Goal: Register for event/course

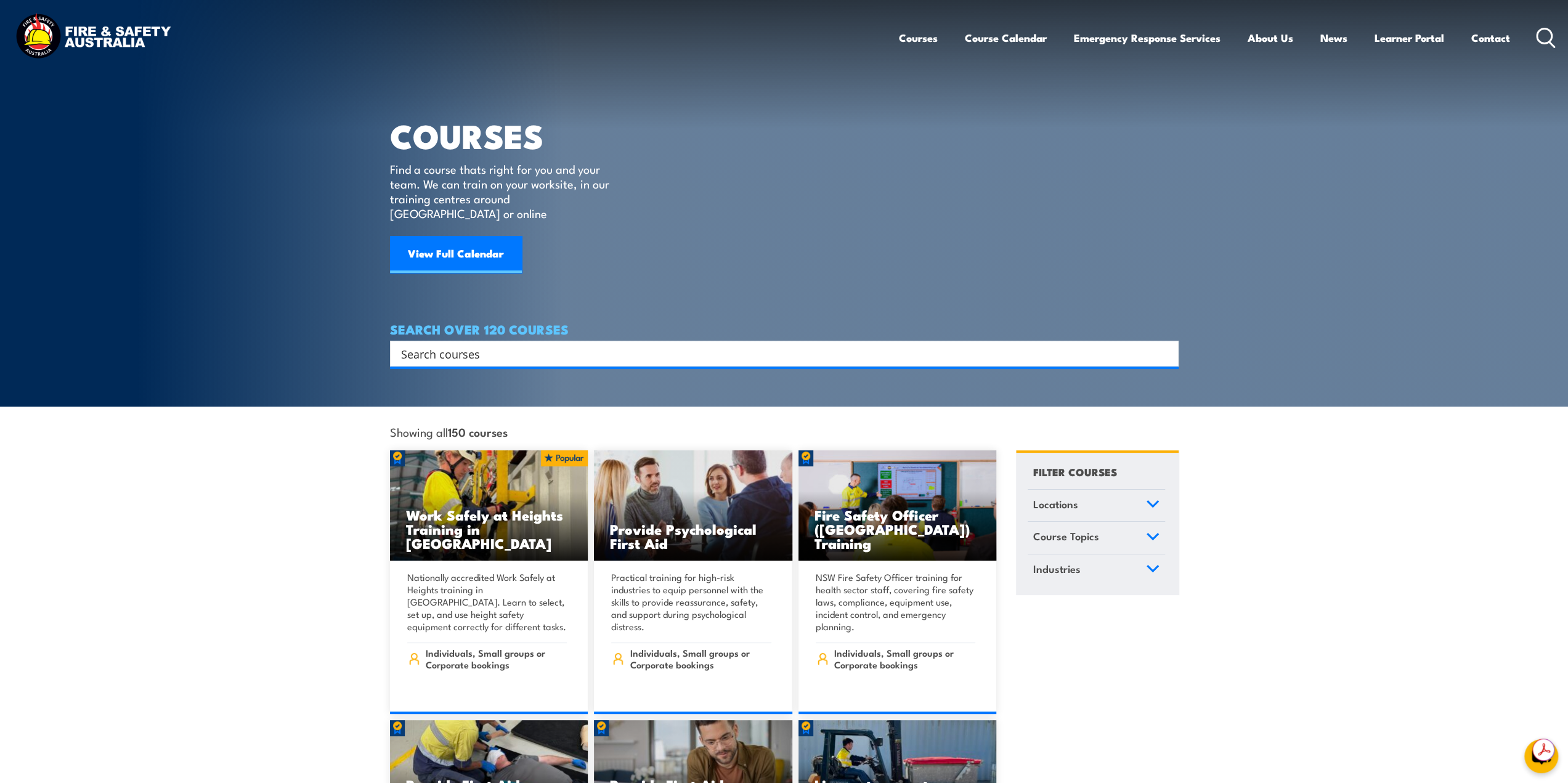
click at [512, 344] on input "Search input" at bounding box center [776, 353] width 750 height 19
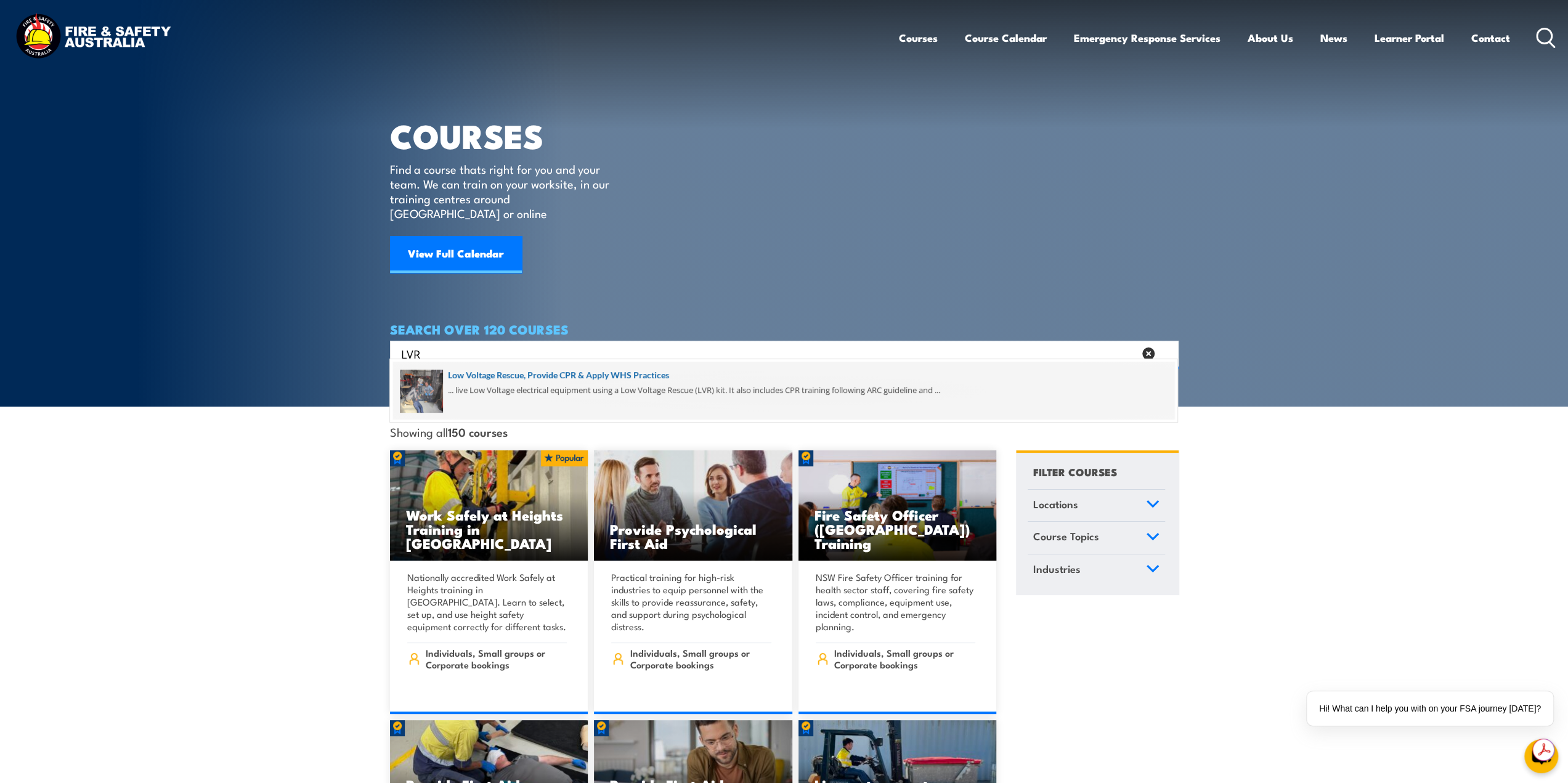
type input "LVR"
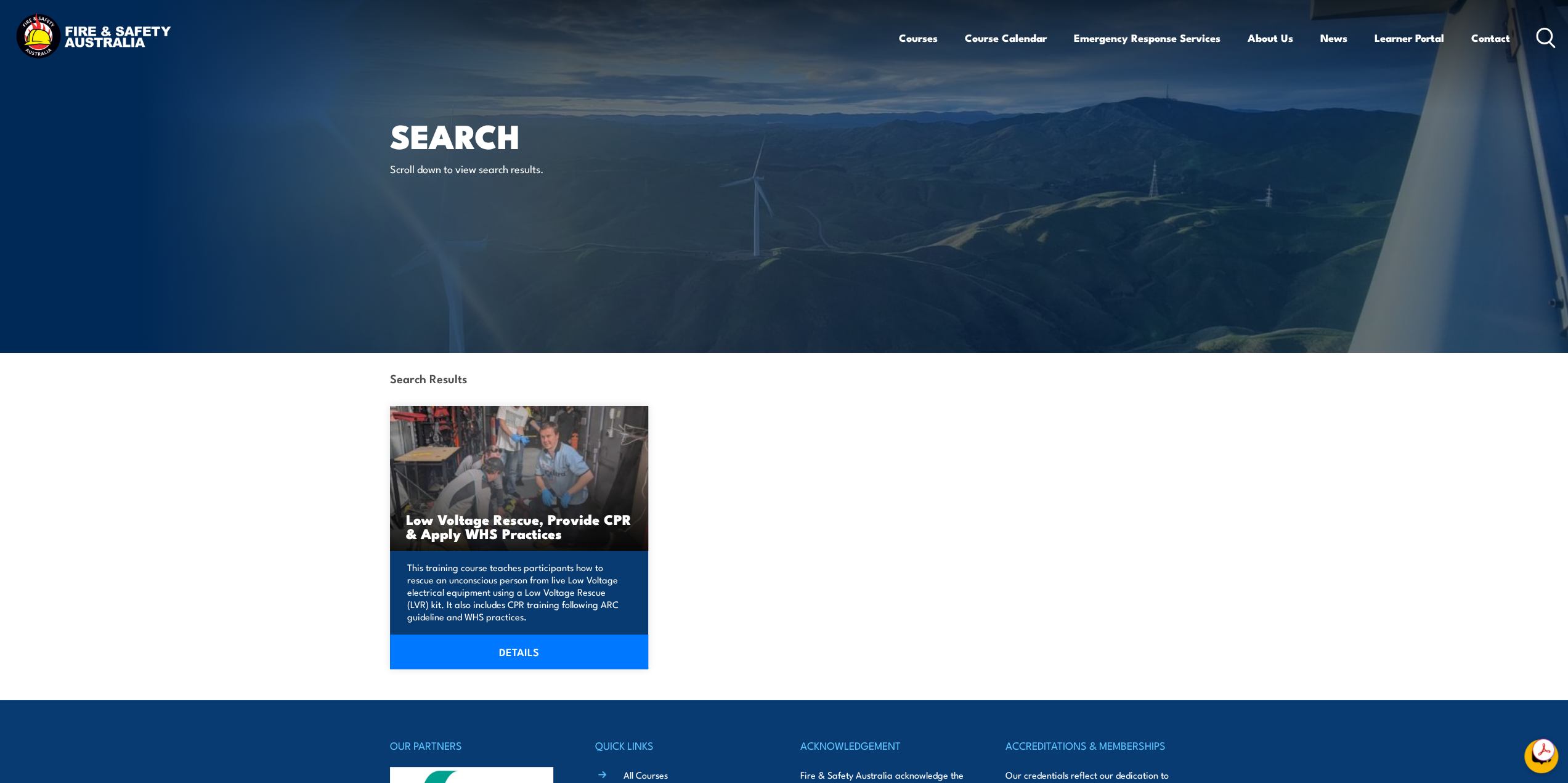
click at [516, 655] on link "DETAILS" at bounding box center [519, 652] width 258 height 35
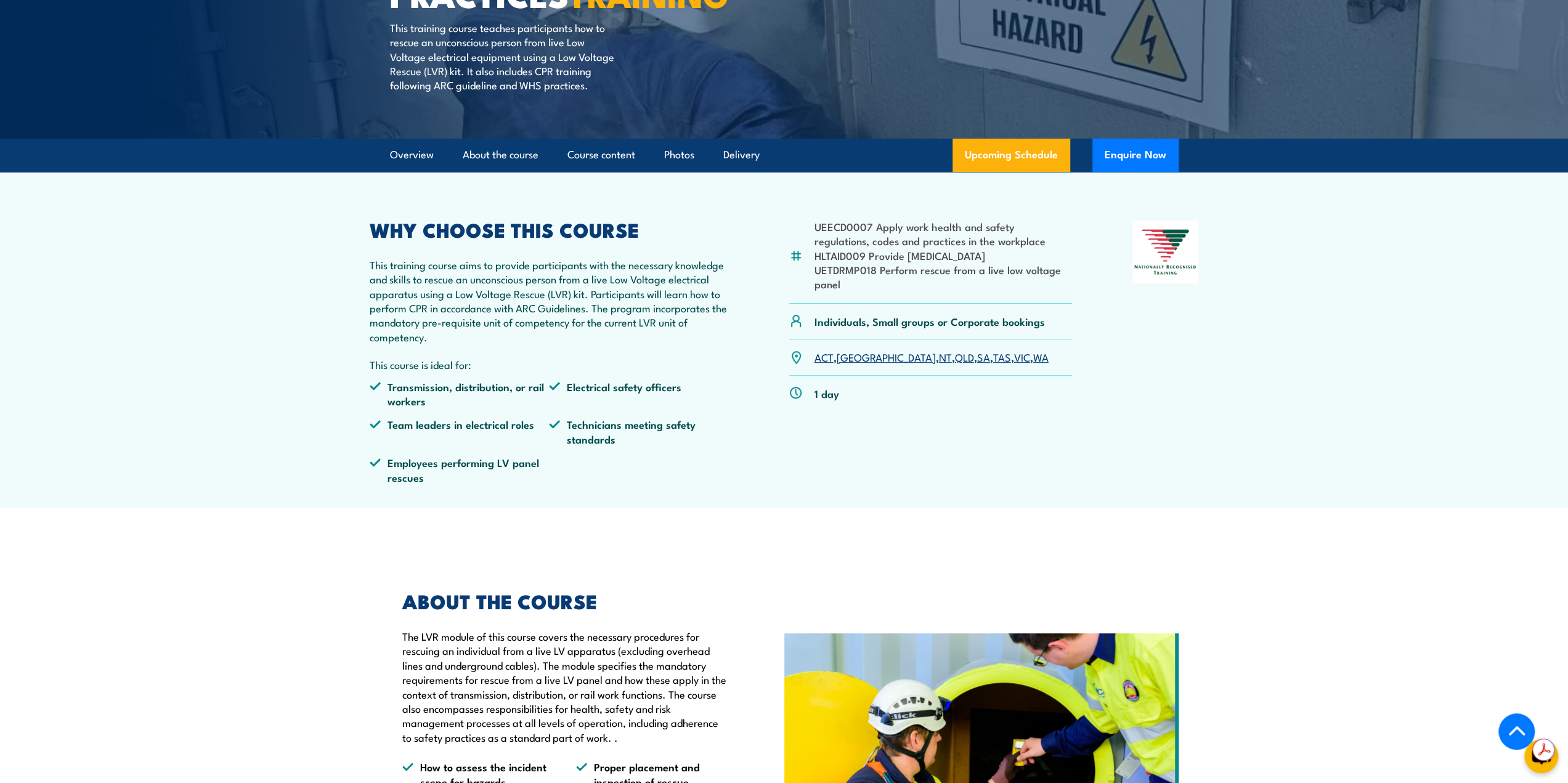
scroll to position [123, 0]
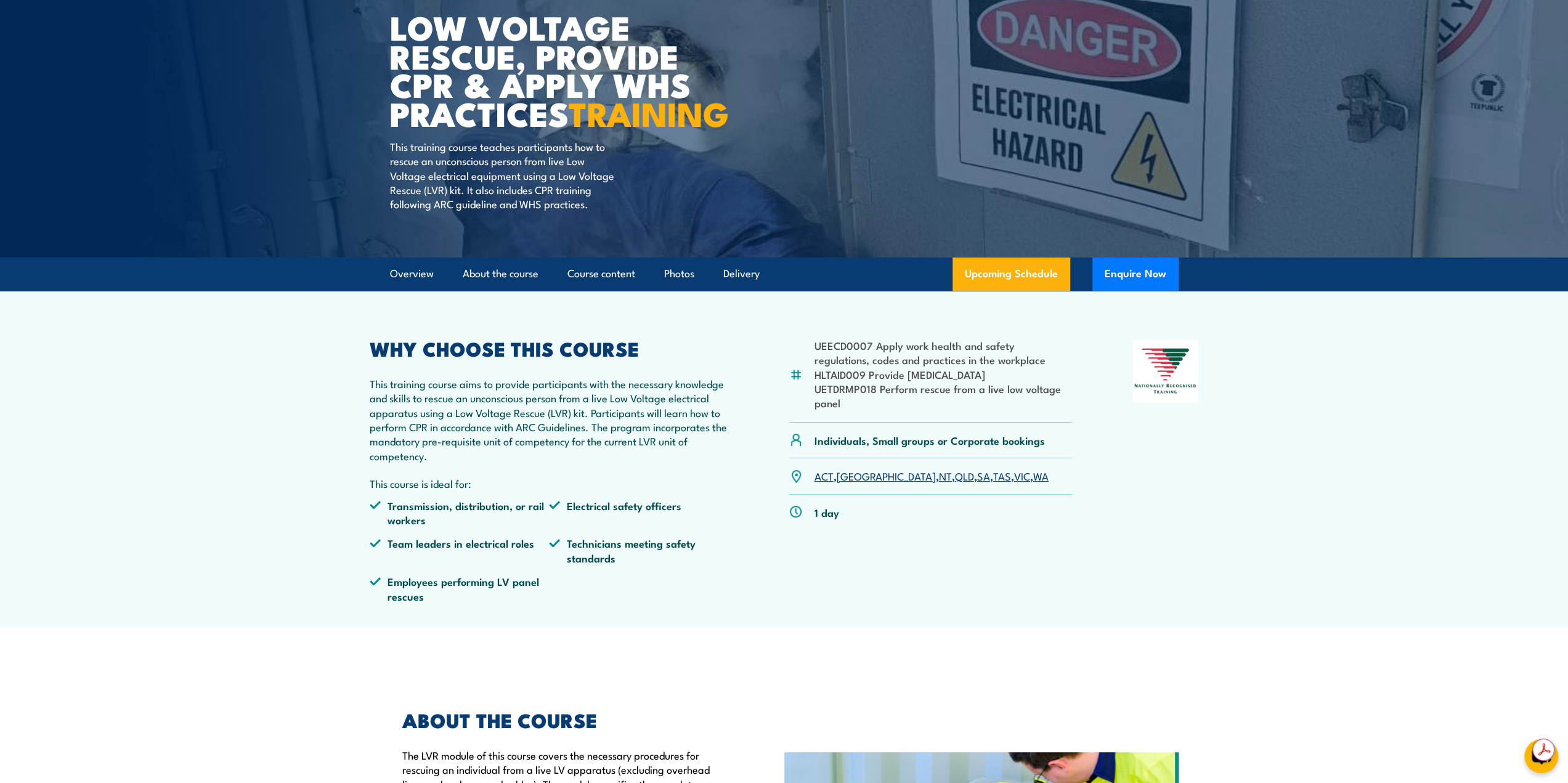
click at [978, 483] on link "SA" at bounding box center [984, 476] width 13 height 15
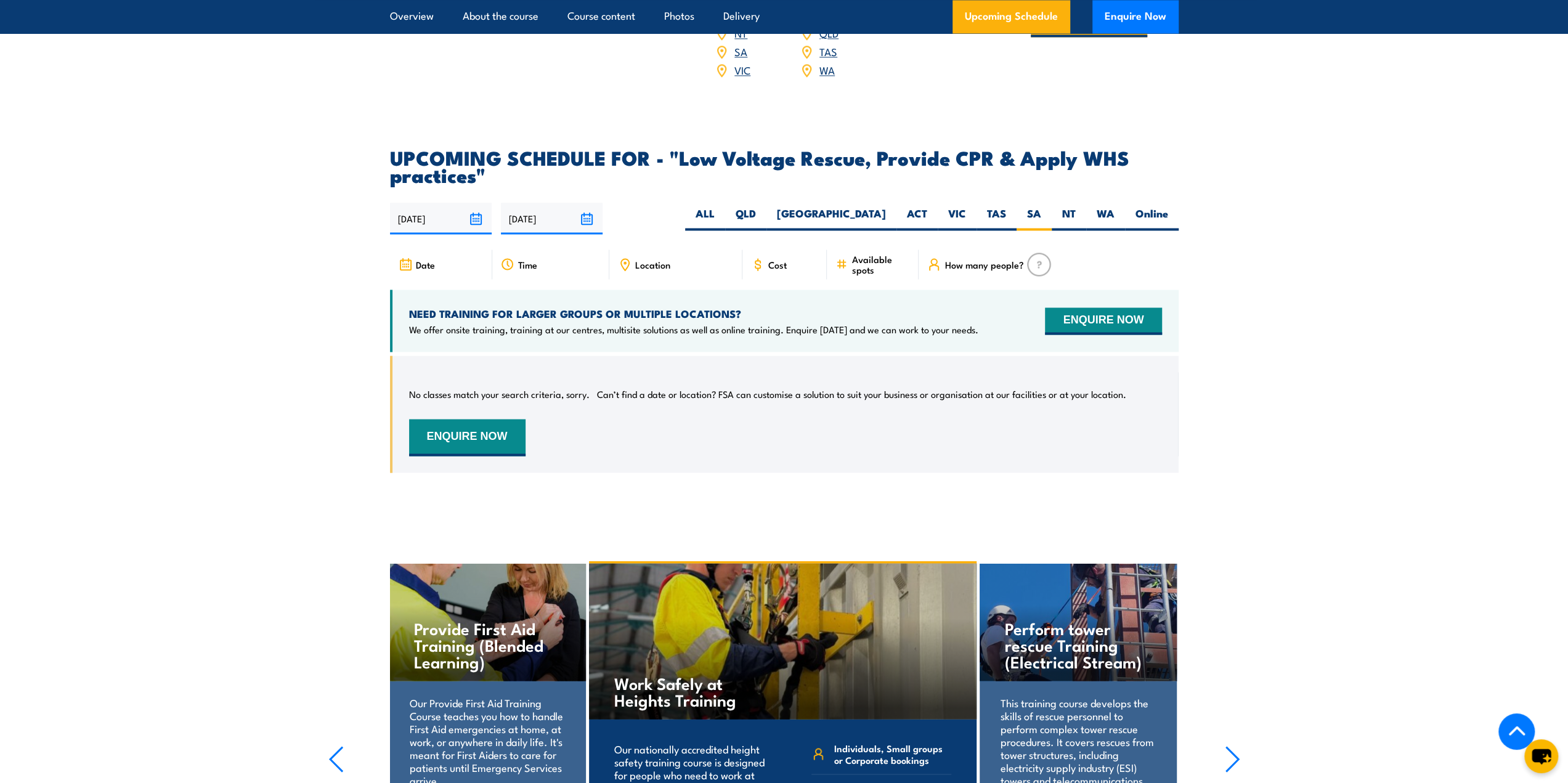
scroll to position [1996, 0]
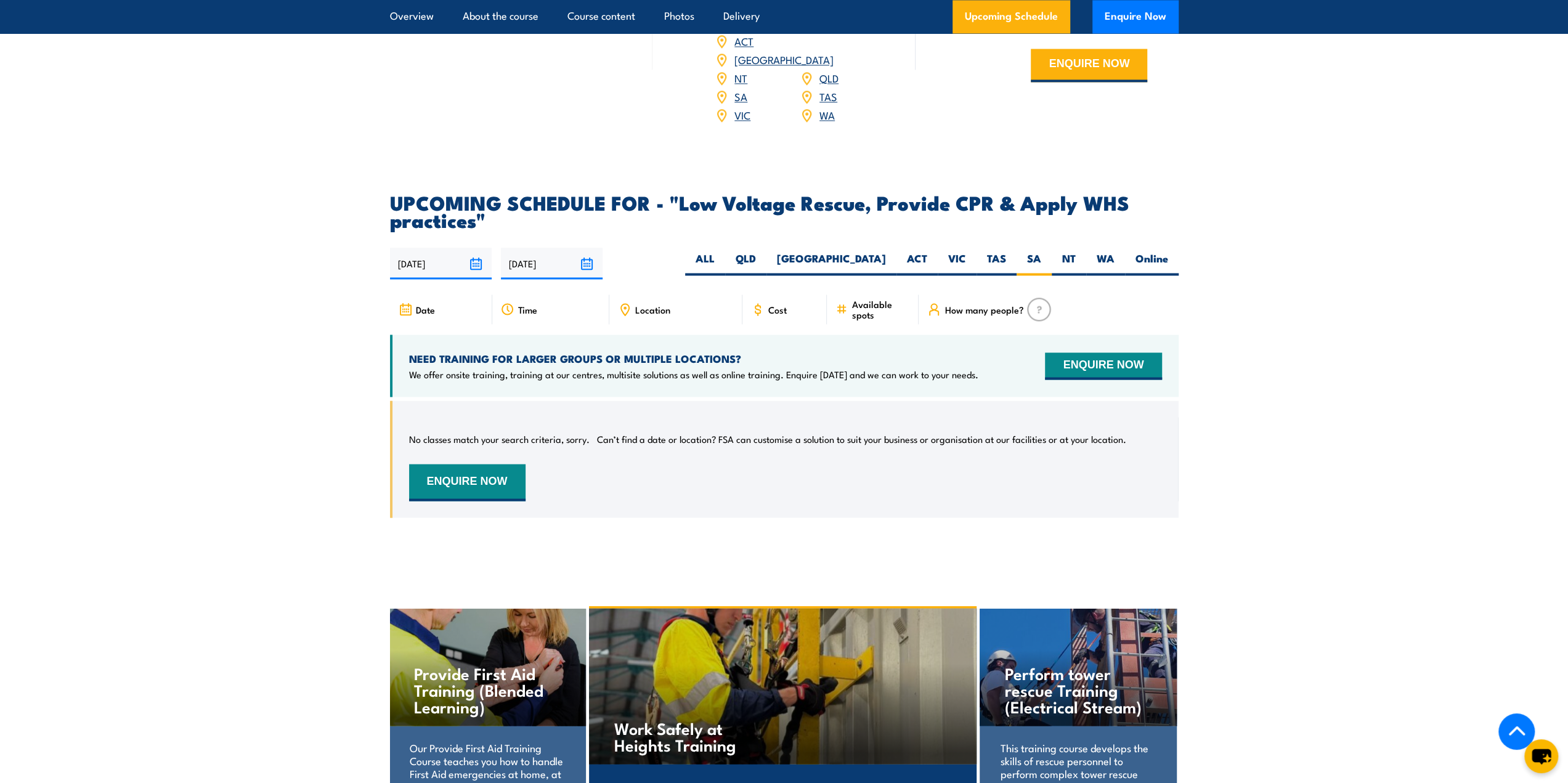
click at [476, 273] on input "[DATE]" at bounding box center [441, 263] width 101 height 31
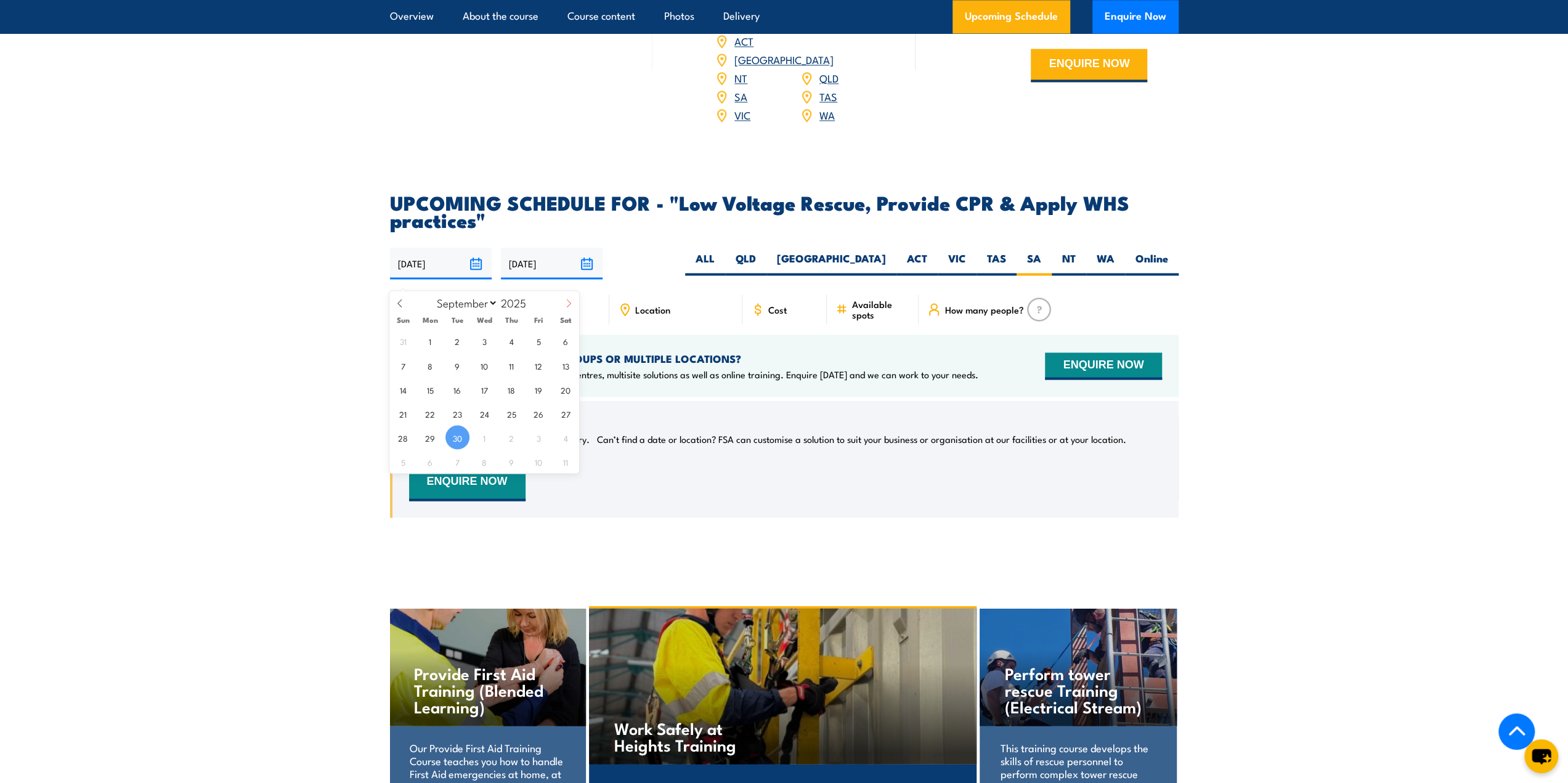
click at [567, 303] on icon at bounding box center [569, 304] width 9 height 9
click at [403, 305] on icon at bounding box center [400, 304] width 9 height 9
select select "9"
click at [477, 275] on input "[DATE]" at bounding box center [441, 263] width 101 height 31
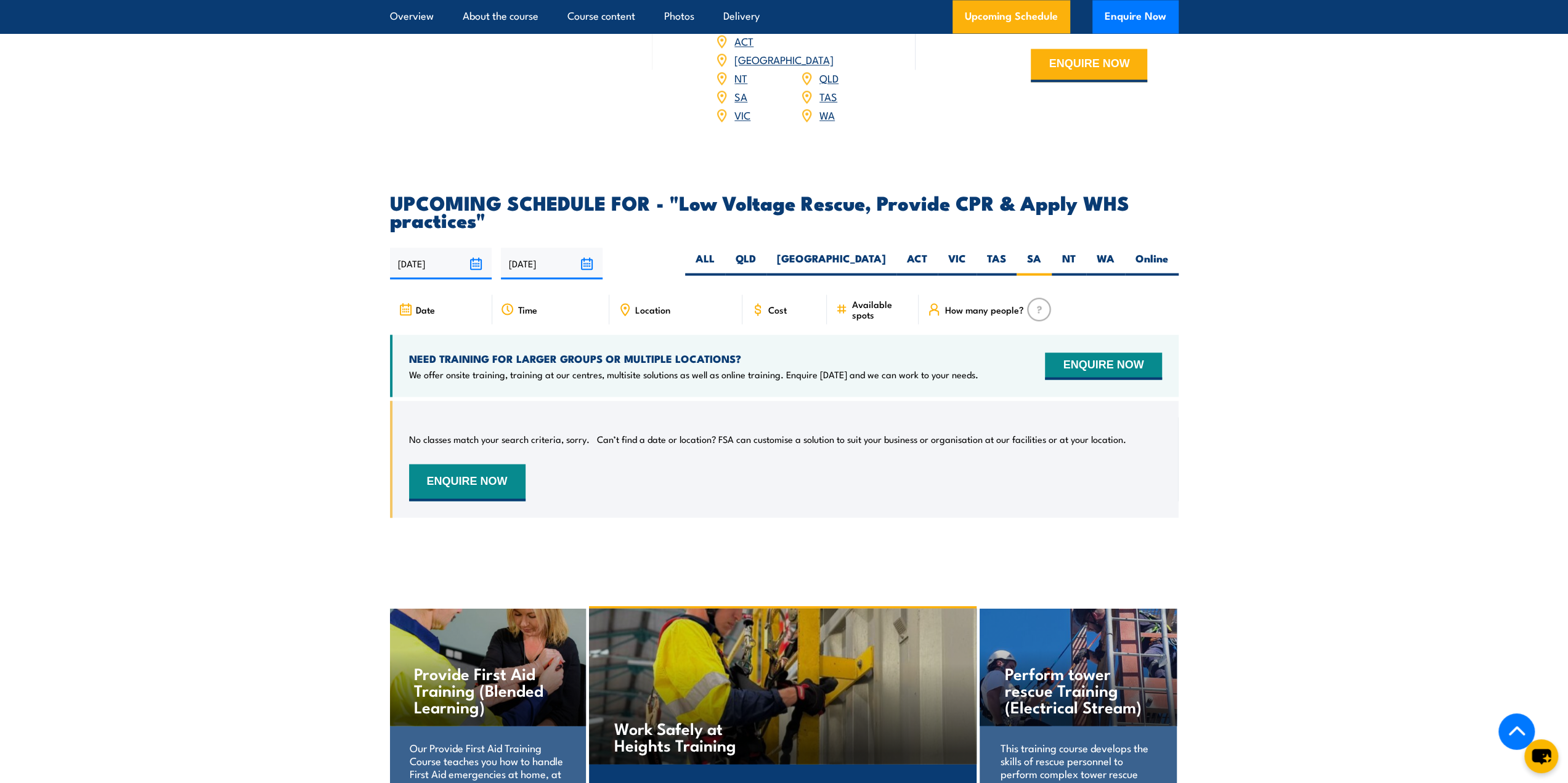
click at [299, 393] on section "UPCOMING SCHEDULE FOR - "Low Voltage Rescue, Provide CPR & Apply WHS practices"…" at bounding box center [784, 364] width 1568 height 343
click at [1004, 273] on label "TAS" at bounding box center [997, 263] width 40 height 24
click at [1007, 259] on input "TAS" at bounding box center [1010, 255] width 8 height 8
radio input "true"
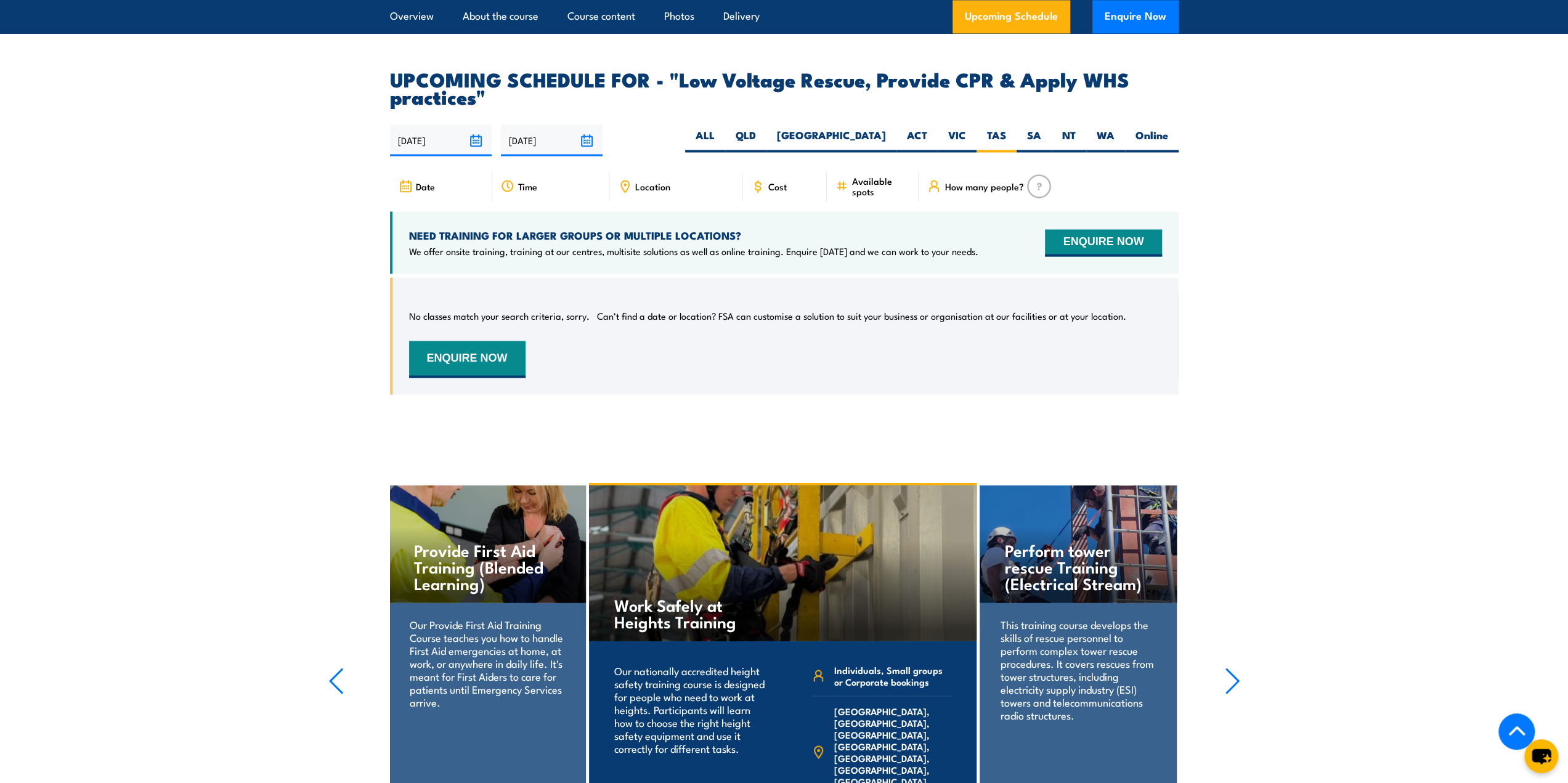
scroll to position [2014, 0]
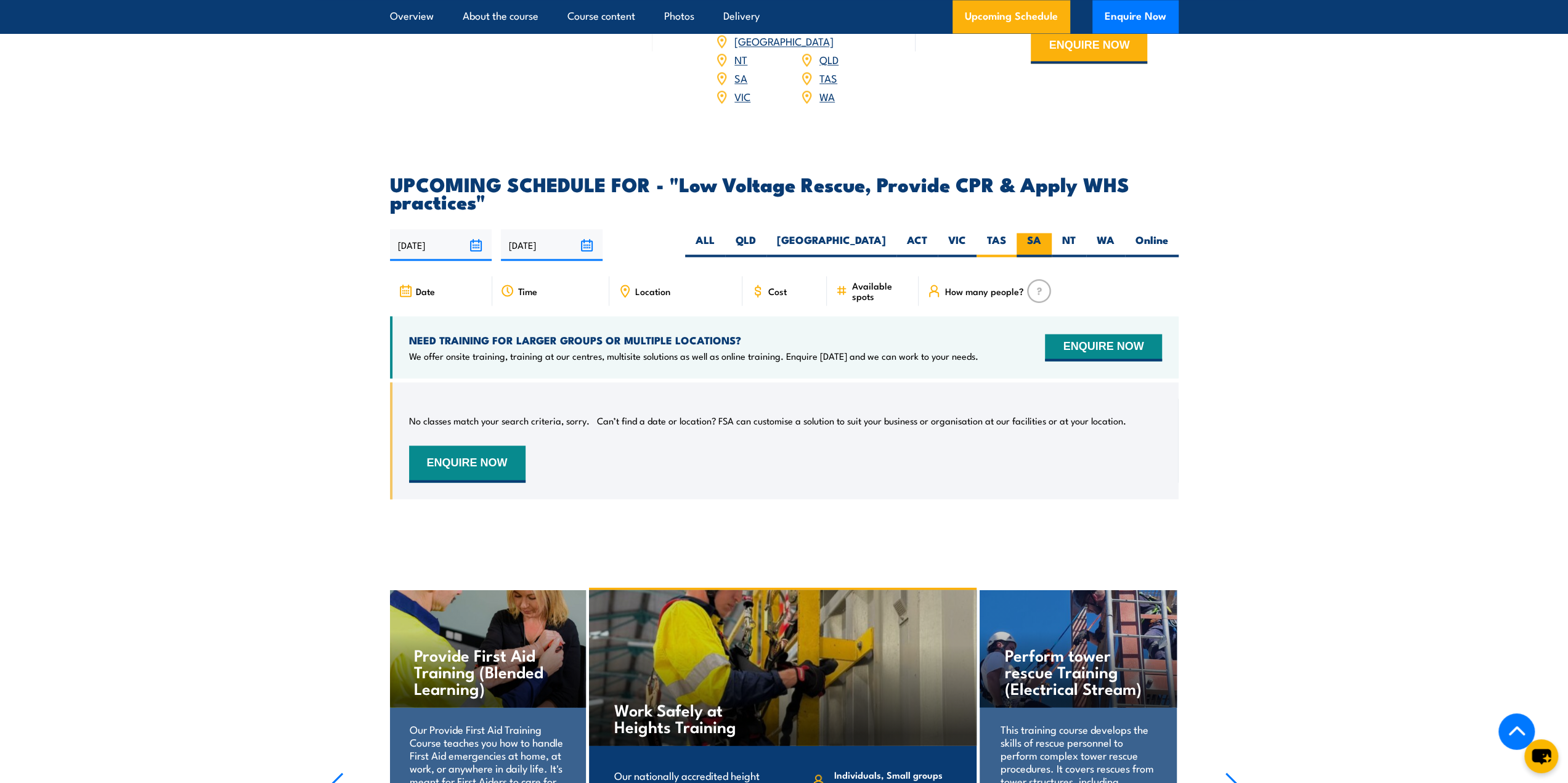
click at [1028, 247] on label "SA" at bounding box center [1034, 244] width 35 height 24
click at [1041, 241] on input "SA" at bounding box center [1045, 236] width 8 height 8
radio input "true"
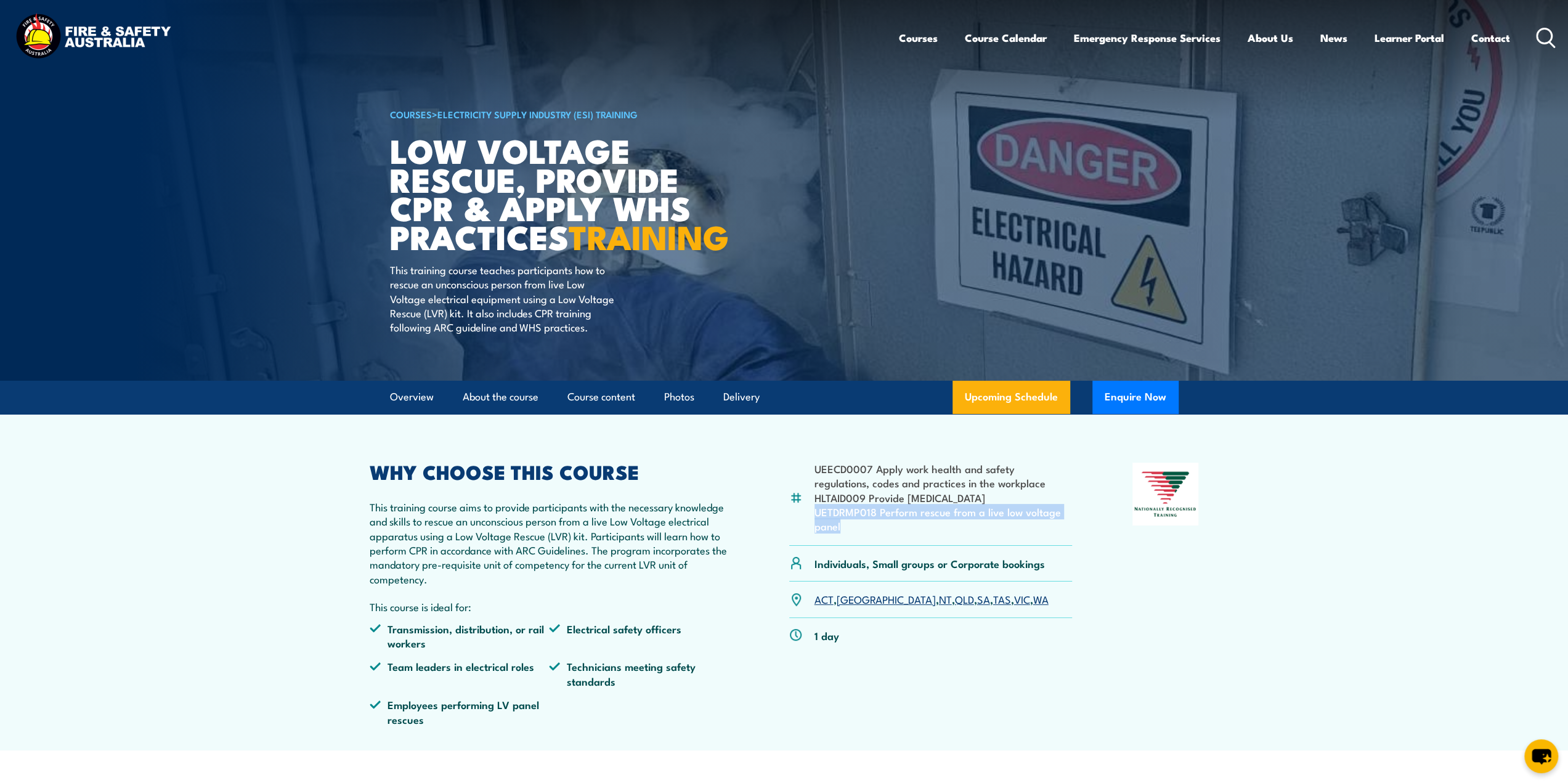
drag, startPoint x: 815, startPoint y: 541, endPoint x: 1047, endPoint y: 556, distance: 232.5
click at [1047, 534] on li "UETDRMP018 Perform rescue from a live low voltage panel" at bounding box center [944, 519] width 258 height 29
copy li "UETDRMP018 Perform rescue from a live low voltage panel"
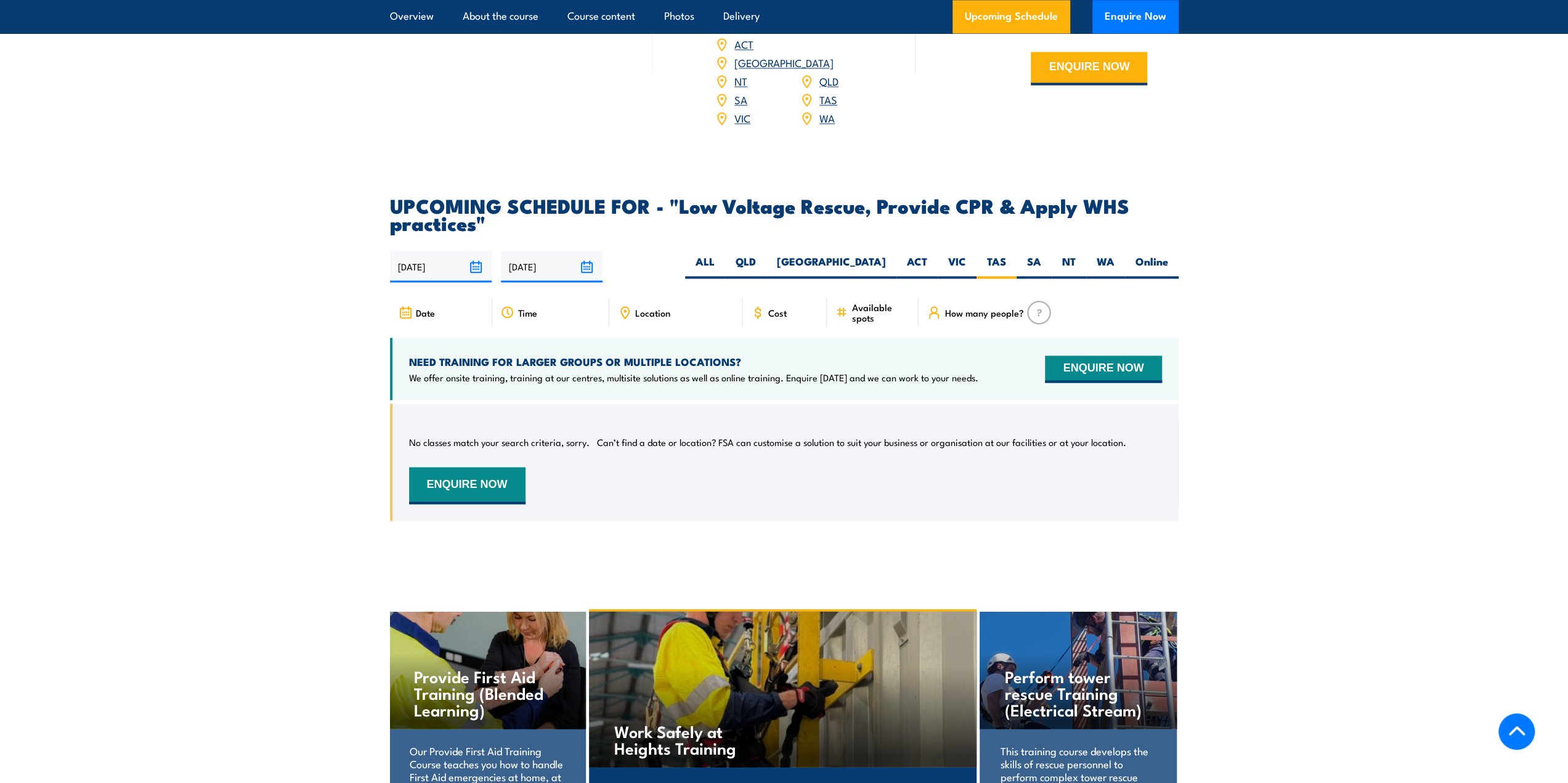
scroll to position [1996, 0]
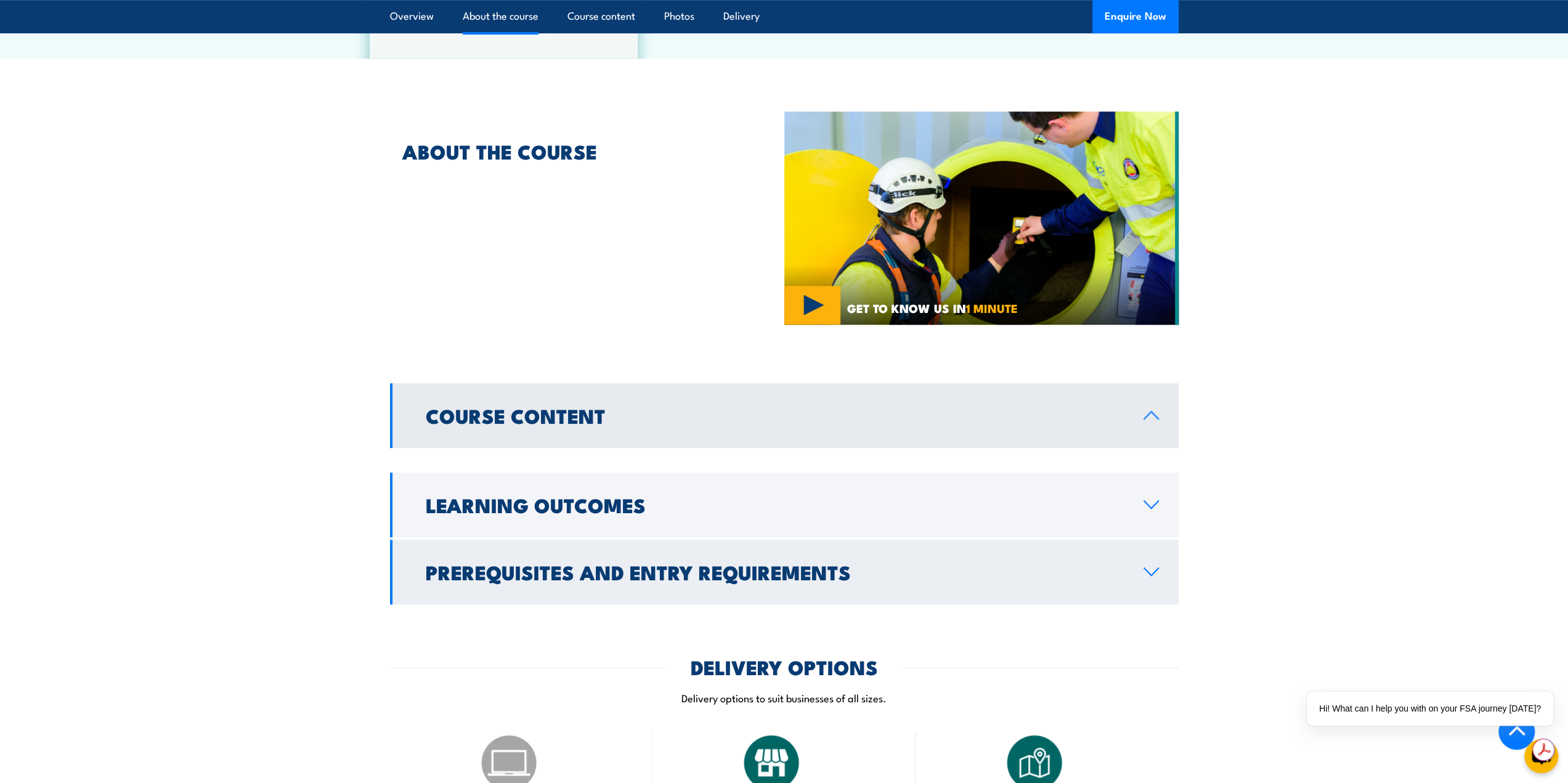
click at [1153, 568] on icon at bounding box center [1151, 572] width 14 height 7
